Goal: Task Accomplishment & Management: Use online tool/utility

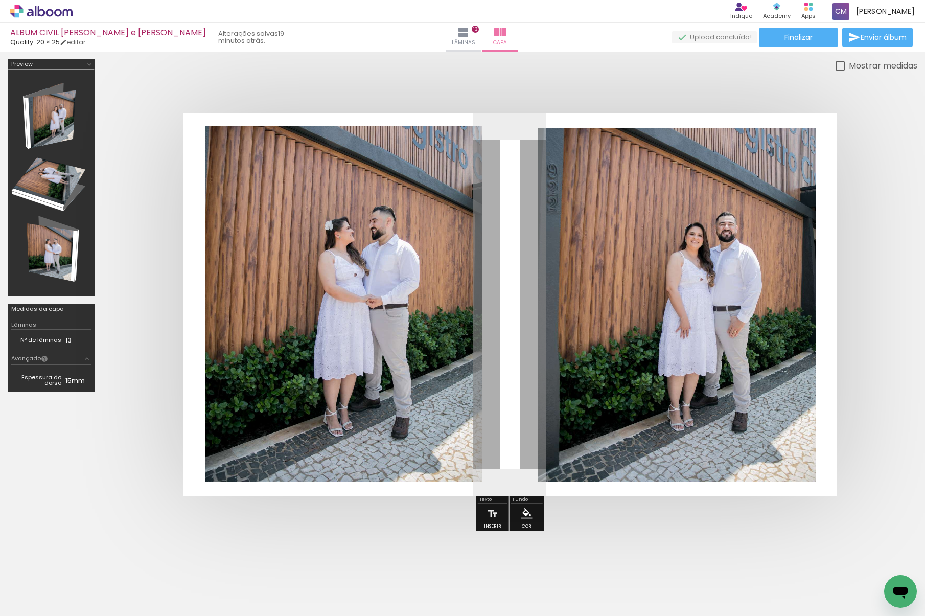
scroll to position [0, 1165]
